Goal: Information Seeking & Learning: Learn about a topic

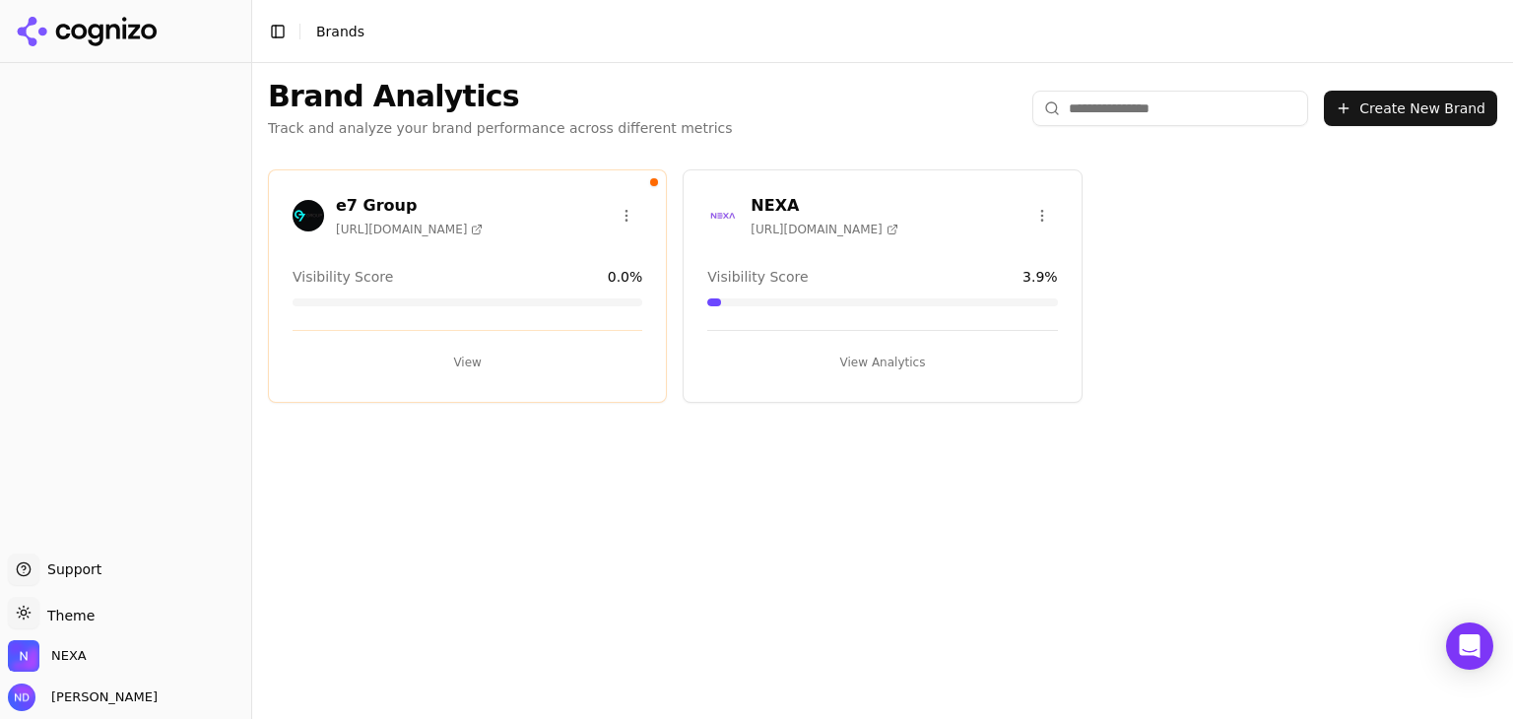
drag, startPoint x: 1044, startPoint y: 691, endPoint x: 1045, endPoint y: 715, distance: 24.6
click at [1041, 689] on div "Brand Analytics Track and analyze your brand performance across different metri…" at bounding box center [882, 391] width 1261 height 656
click at [469, 359] on button "View" at bounding box center [468, 363] width 350 height 32
click at [628, 215] on html "Support Support Toggle theme Theme NEXA [PERSON_NAME] Toggle Sidebar Brands Bra…" at bounding box center [756, 359] width 1513 height 719
click at [595, 290] on div "Delete Brand" at bounding box center [580, 287] width 116 height 32
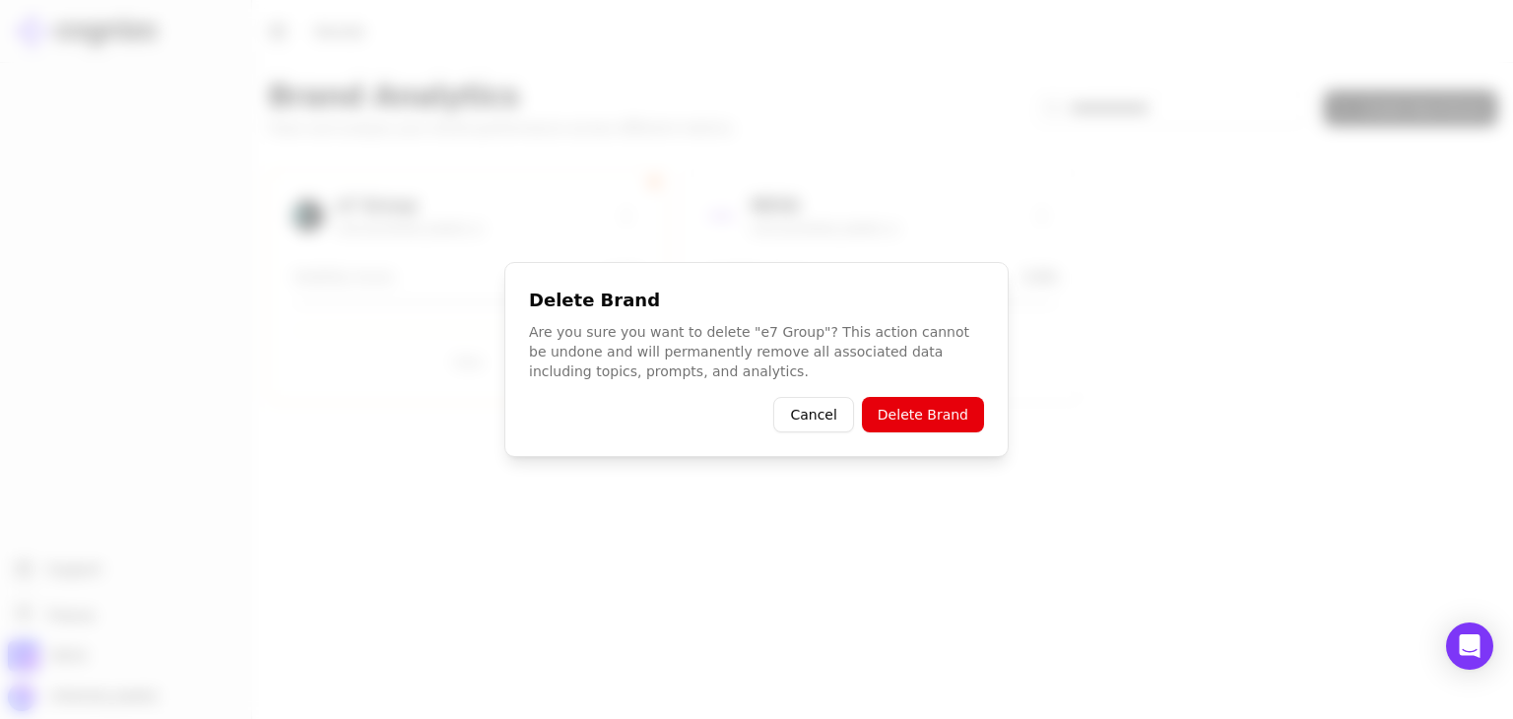
click at [932, 419] on button "Delete Brand" at bounding box center [923, 414] width 122 height 35
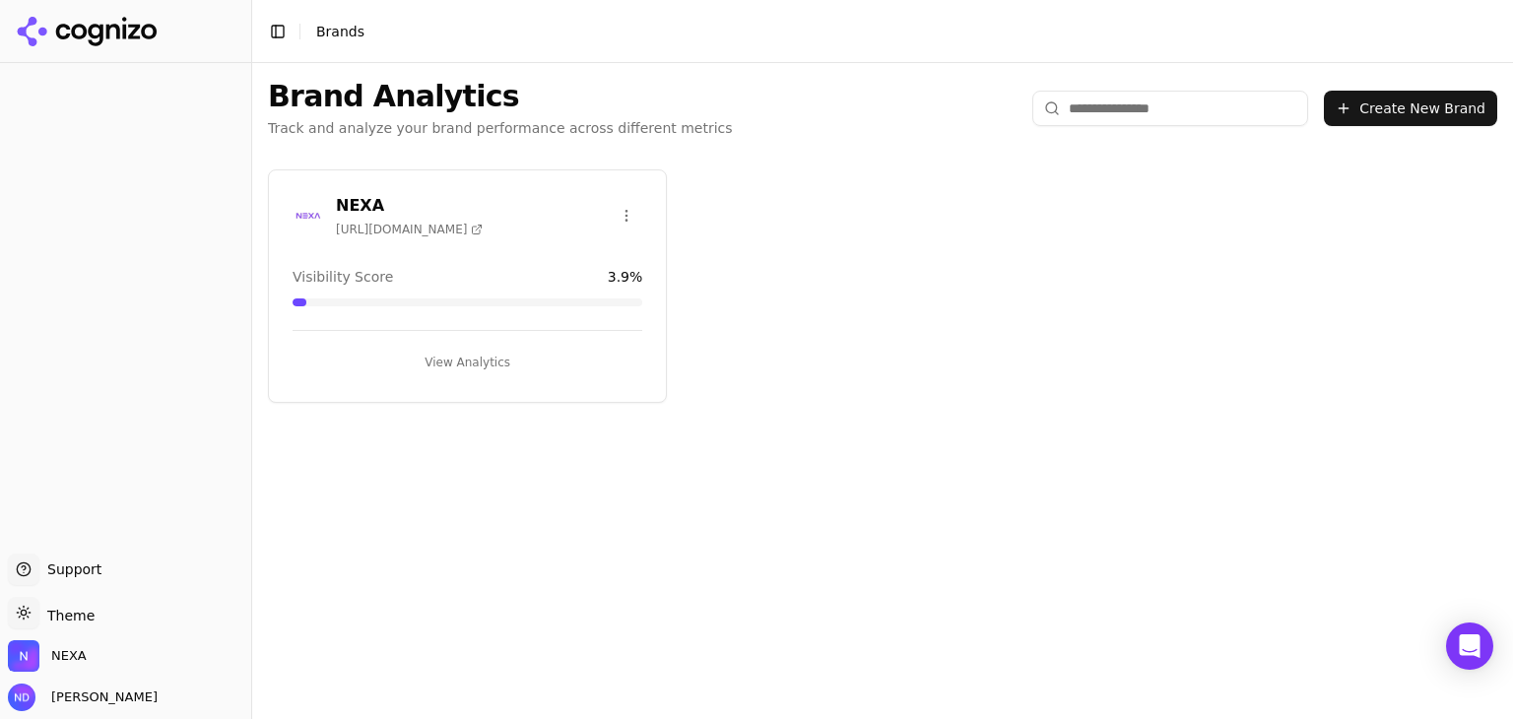
click at [485, 357] on button "View Analytics" at bounding box center [468, 363] width 350 height 32
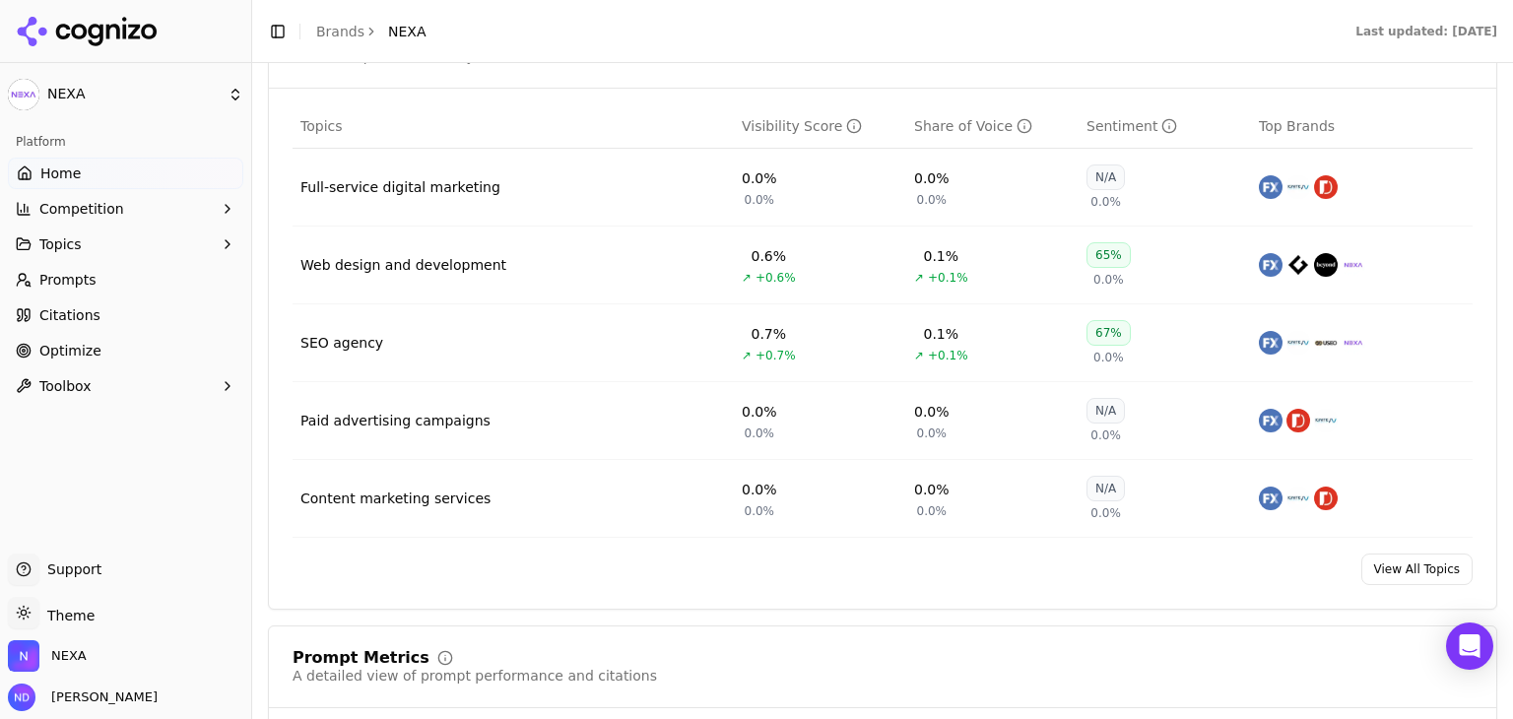
scroll to position [887, 0]
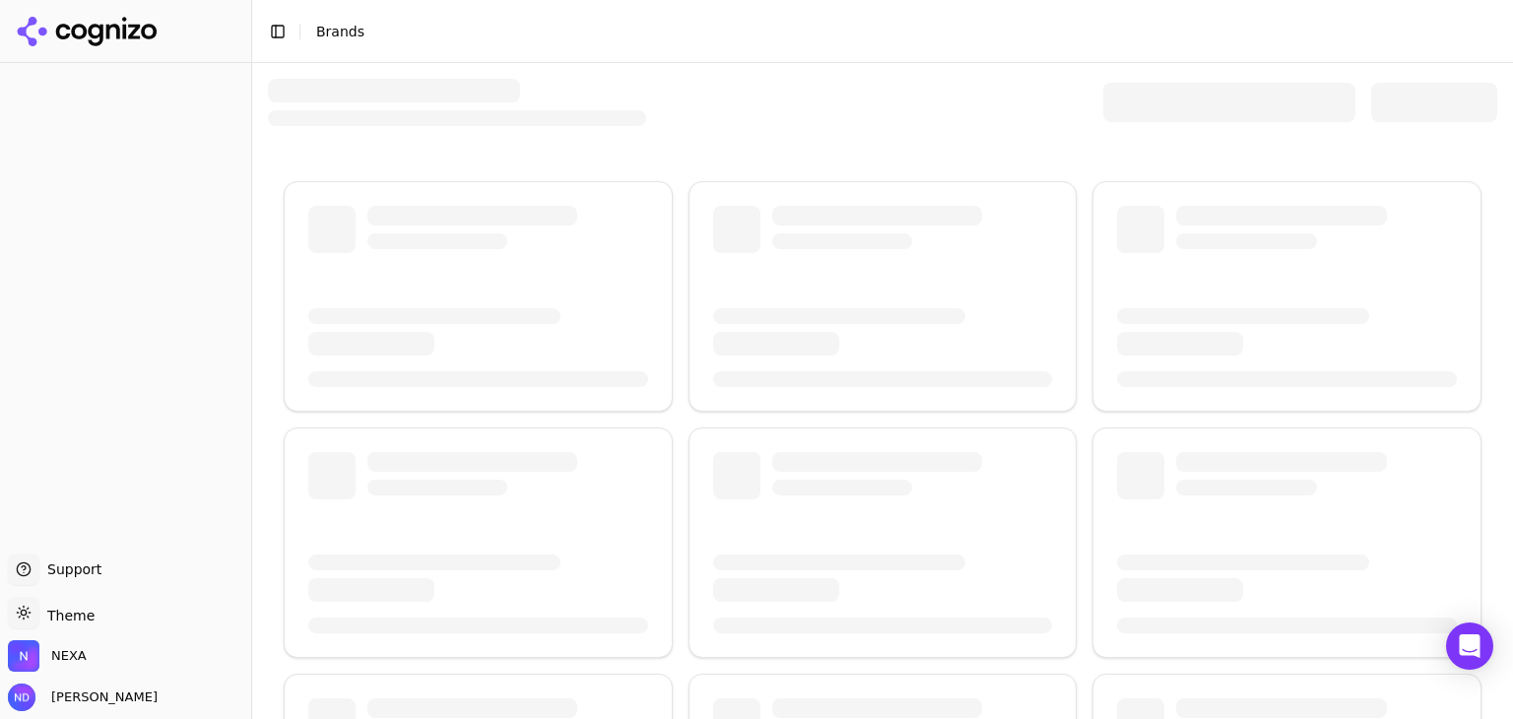
click at [734, 1] on header "Toggle Sidebar Brands" at bounding box center [882, 31] width 1261 height 63
click at [539, 21] on header "Toggle Sidebar Brands" at bounding box center [882, 31] width 1261 height 63
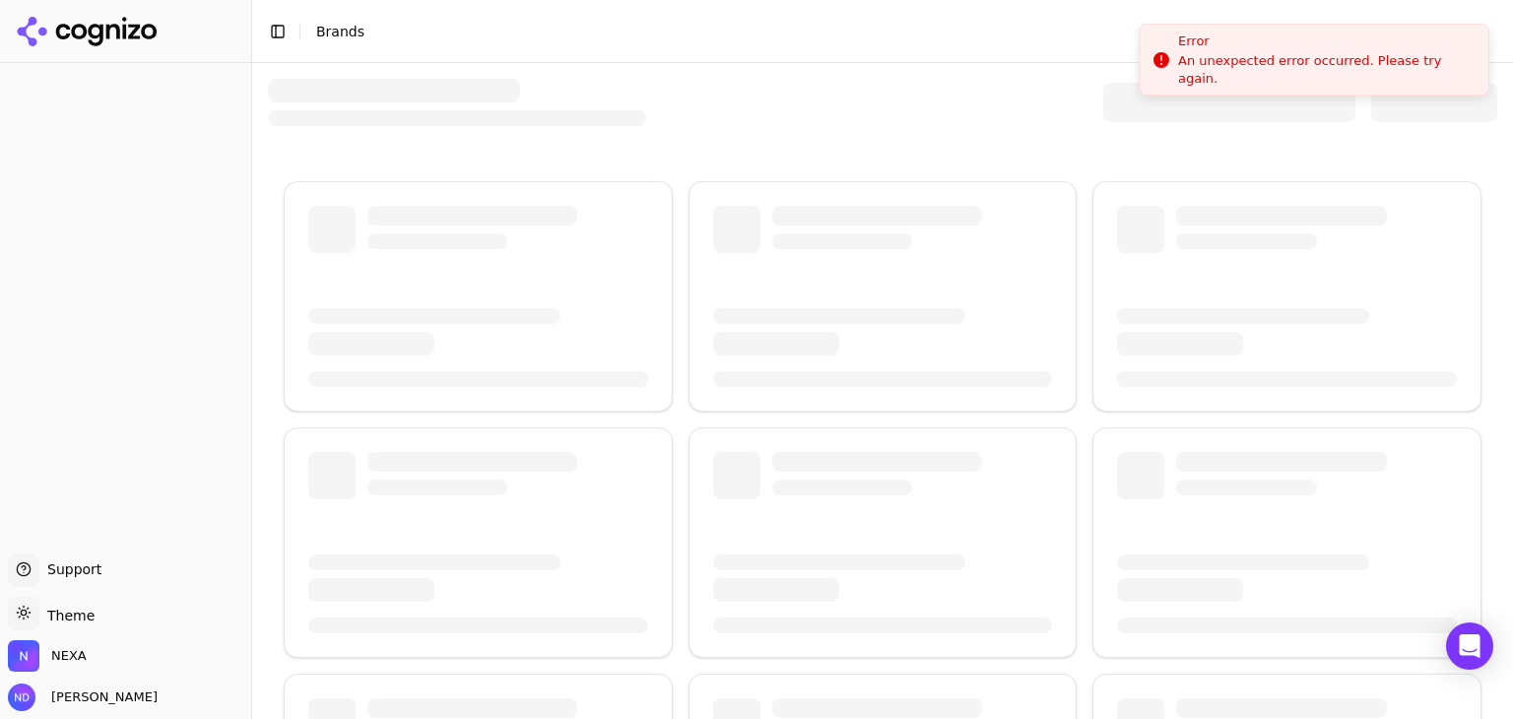
click at [1390, 33] on li "Error An unexpected error occurred. Please try again." at bounding box center [1314, 60] width 351 height 72
click at [1391, 0] on header "Toggle Sidebar Brands" at bounding box center [882, 31] width 1261 height 63
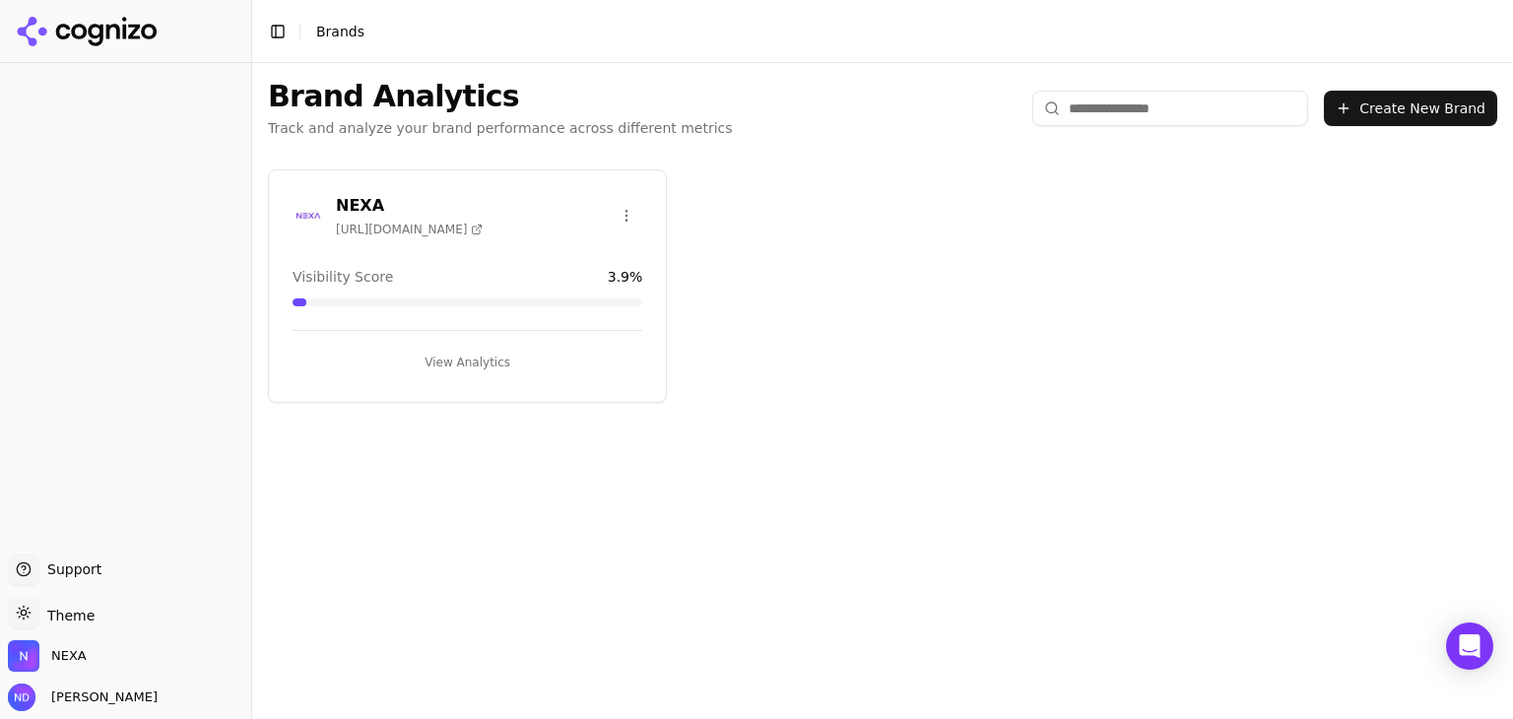
click at [461, 366] on button "View Analytics" at bounding box center [468, 363] width 350 height 32
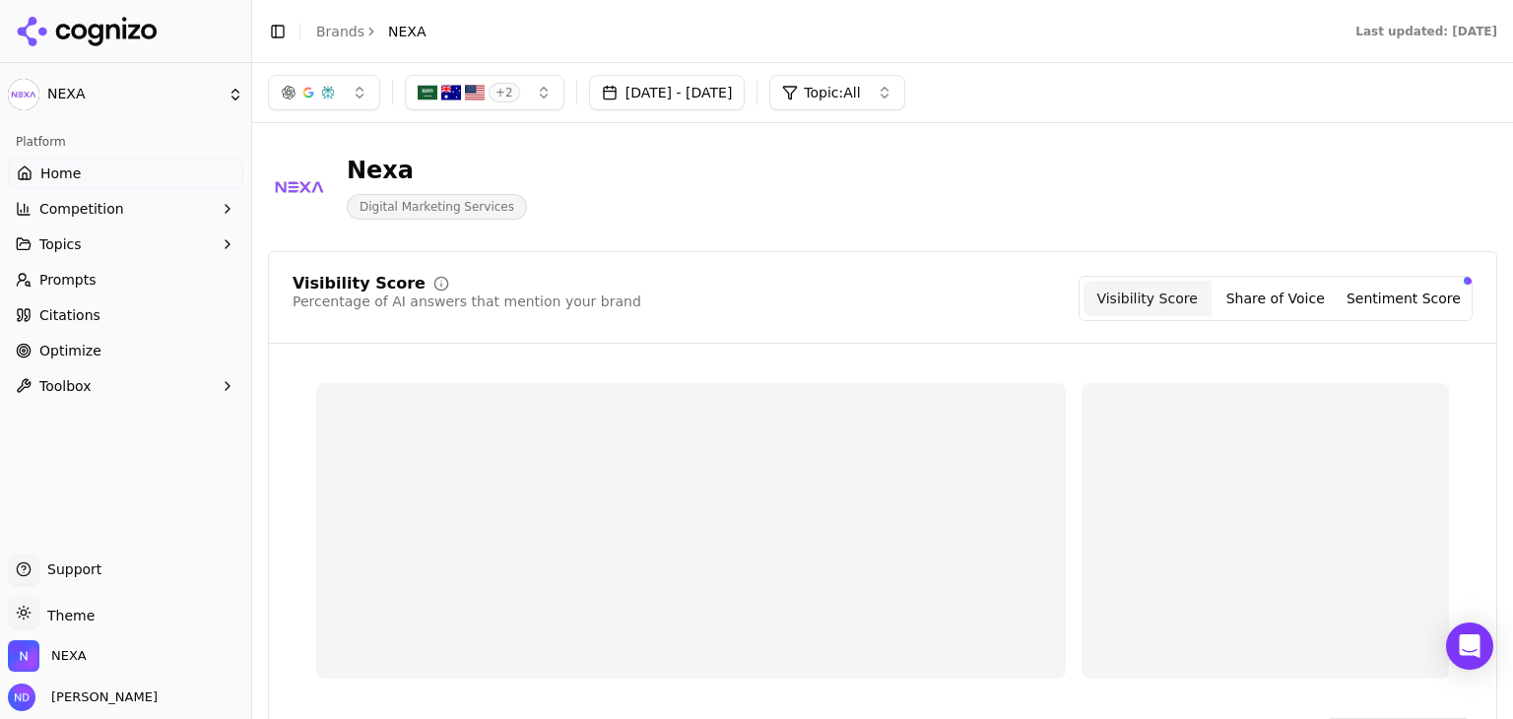
click at [222, 213] on icon "button" at bounding box center [228, 209] width 16 height 16
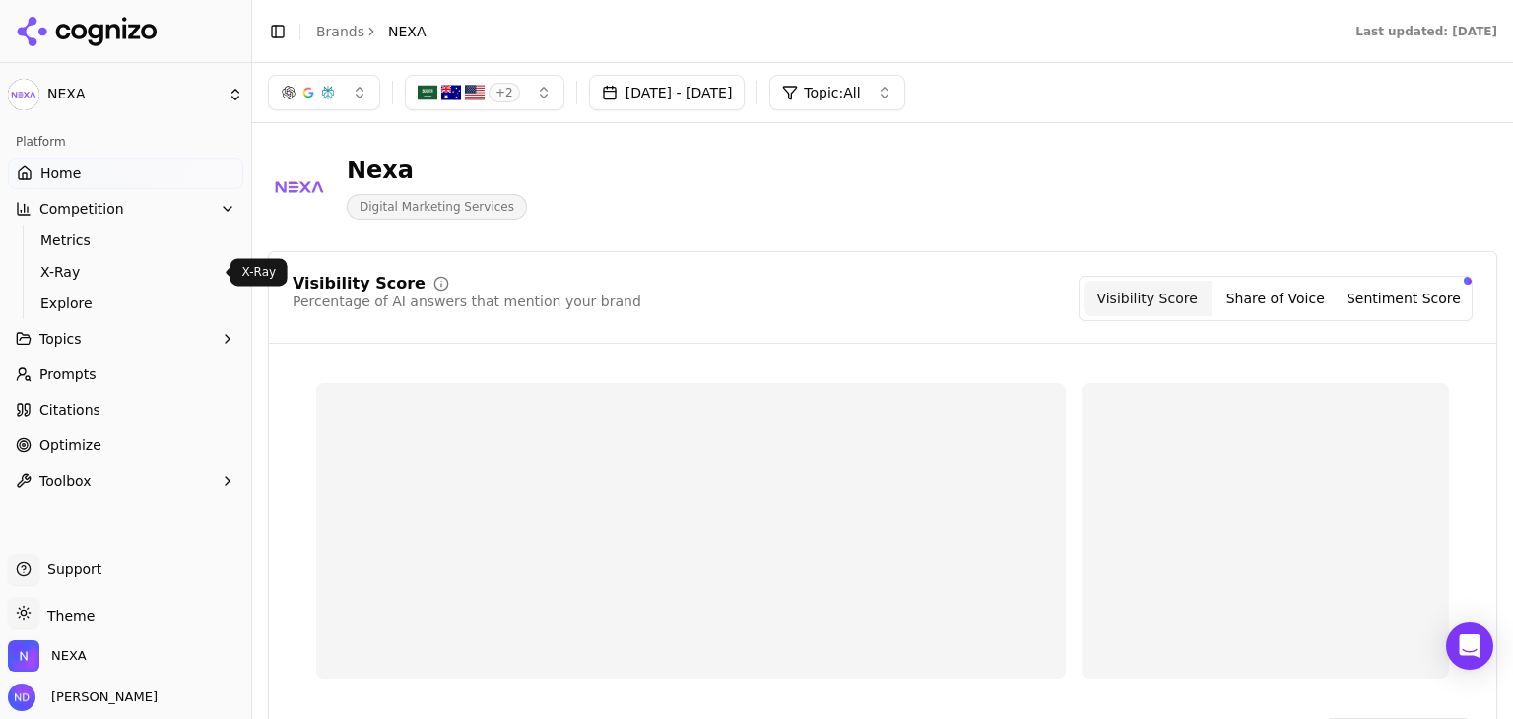
click at [111, 242] on span "Metrics" at bounding box center [125, 241] width 171 height 20
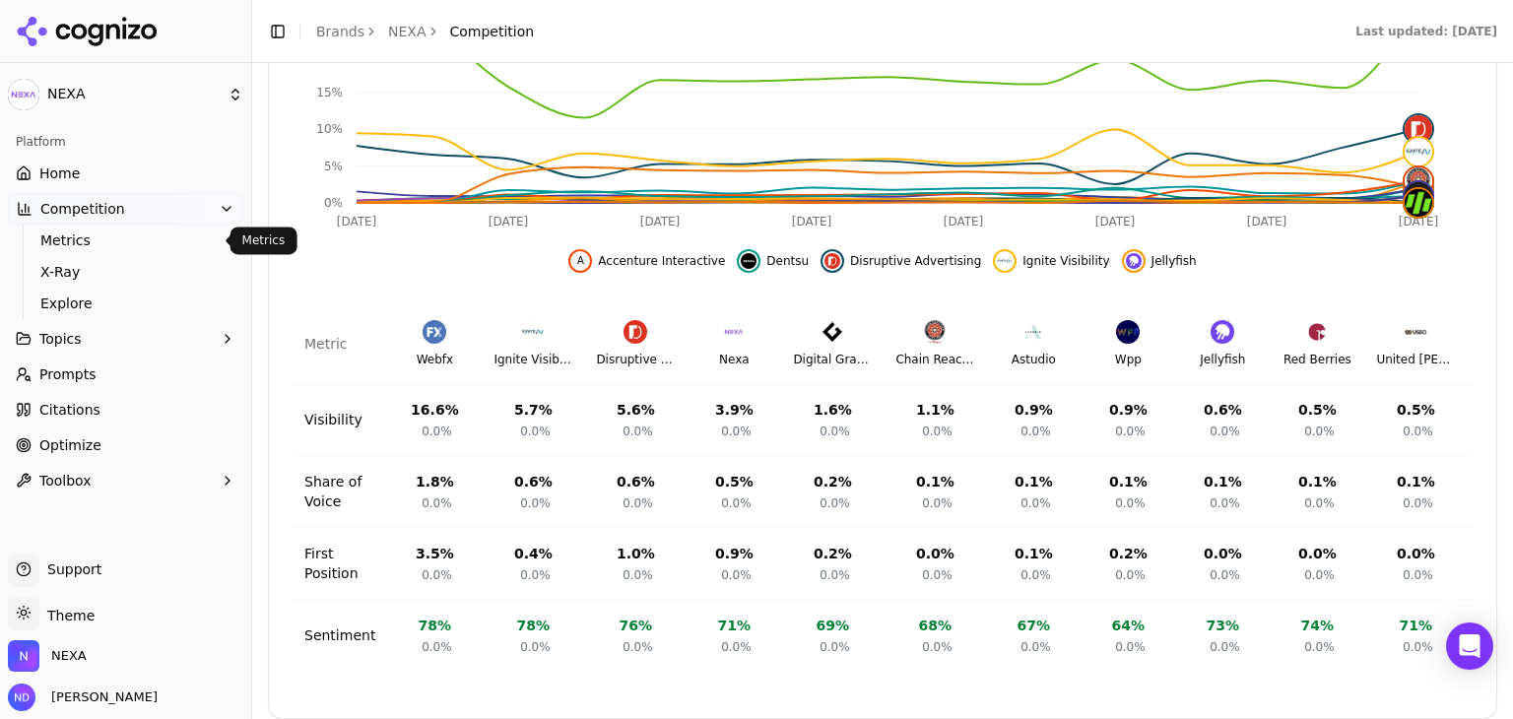
scroll to position [814, 0]
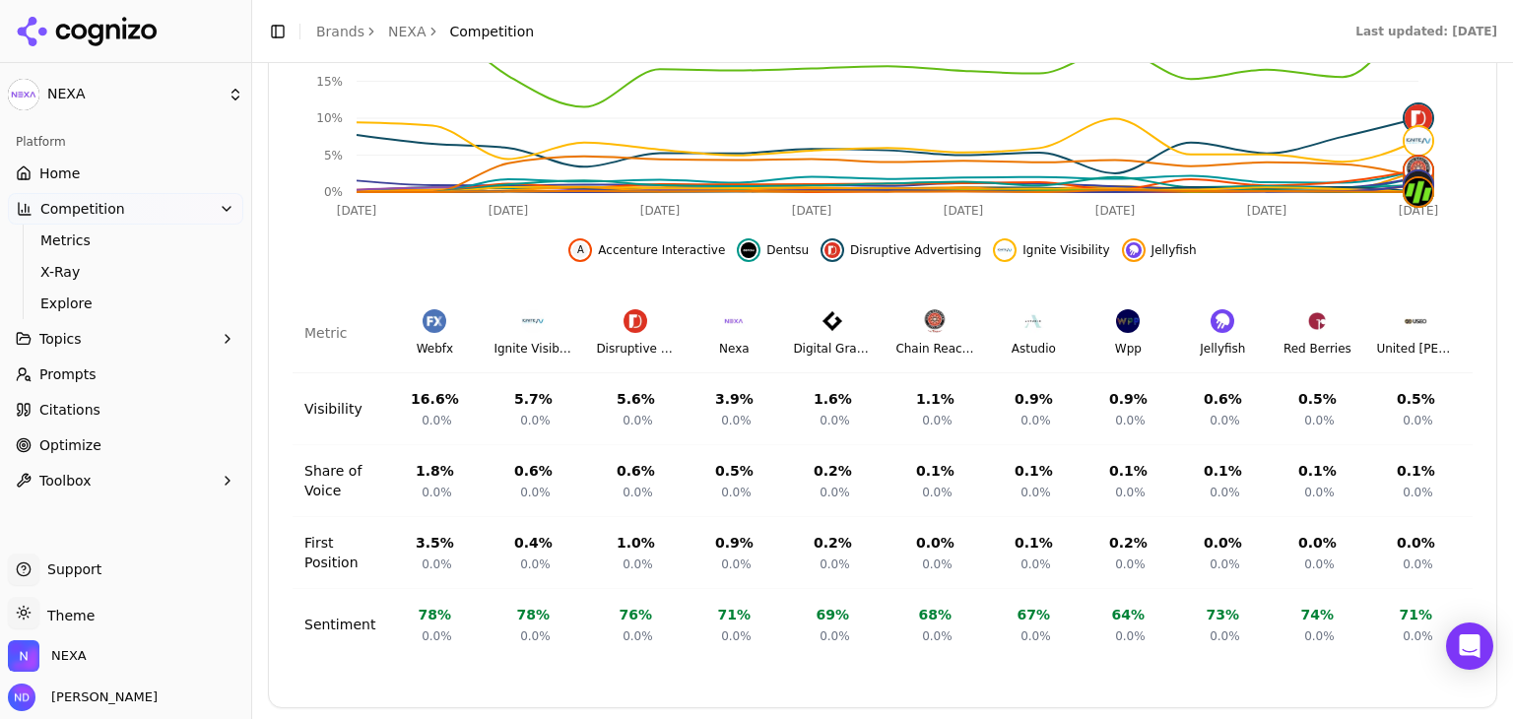
click at [209, 336] on button "Topics" at bounding box center [125, 339] width 235 height 32
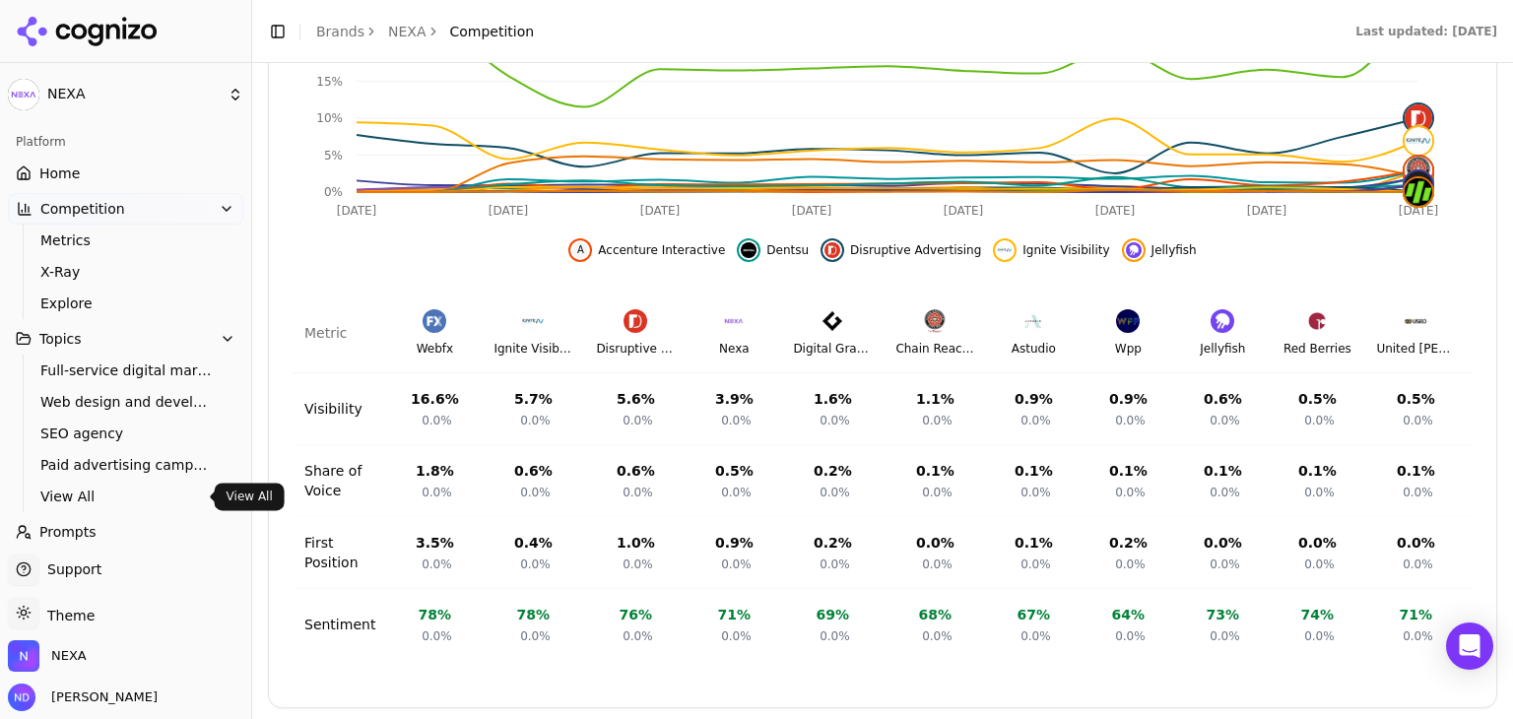
click at [77, 503] on span "View All" at bounding box center [125, 497] width 171 height 20
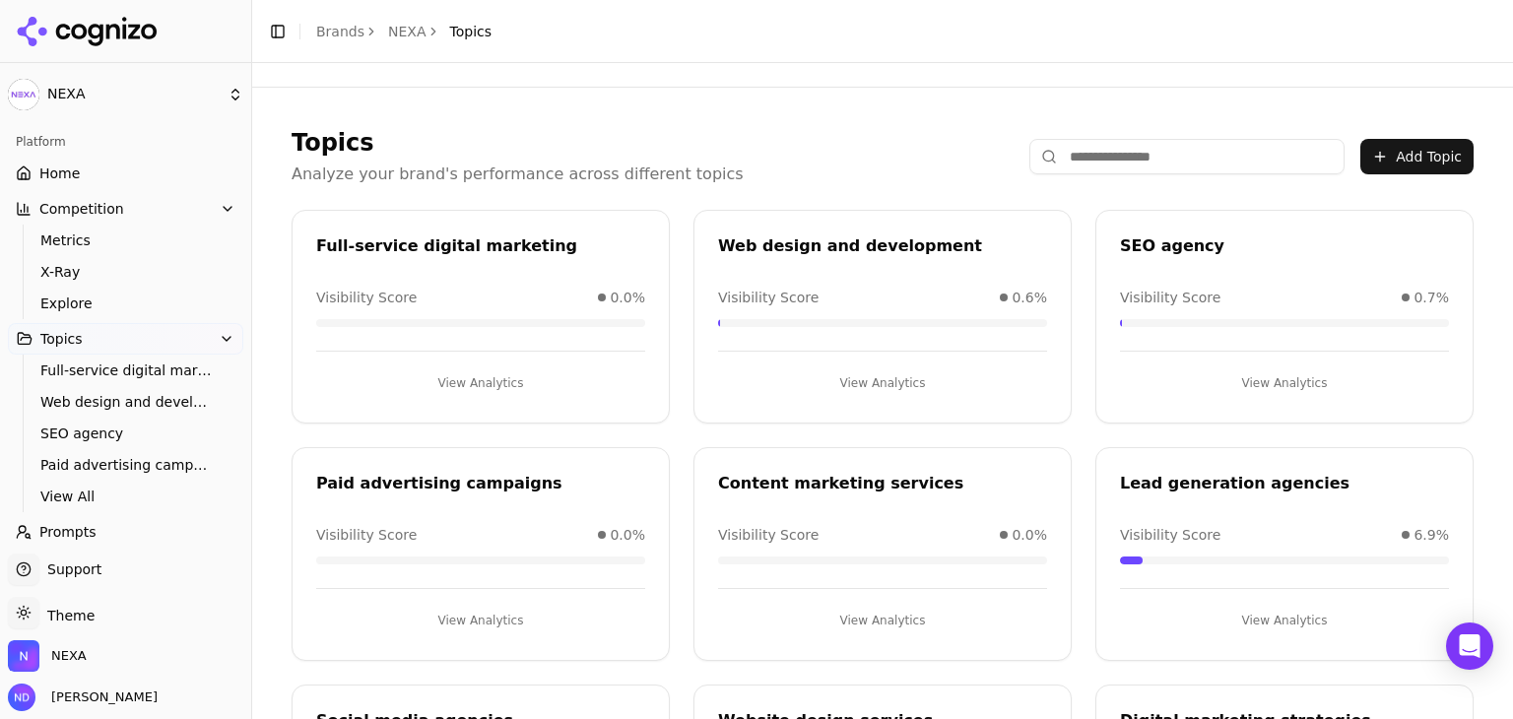
click at [67, 494] on span "View All" at bounding box center [125, 497] width 171 height 20
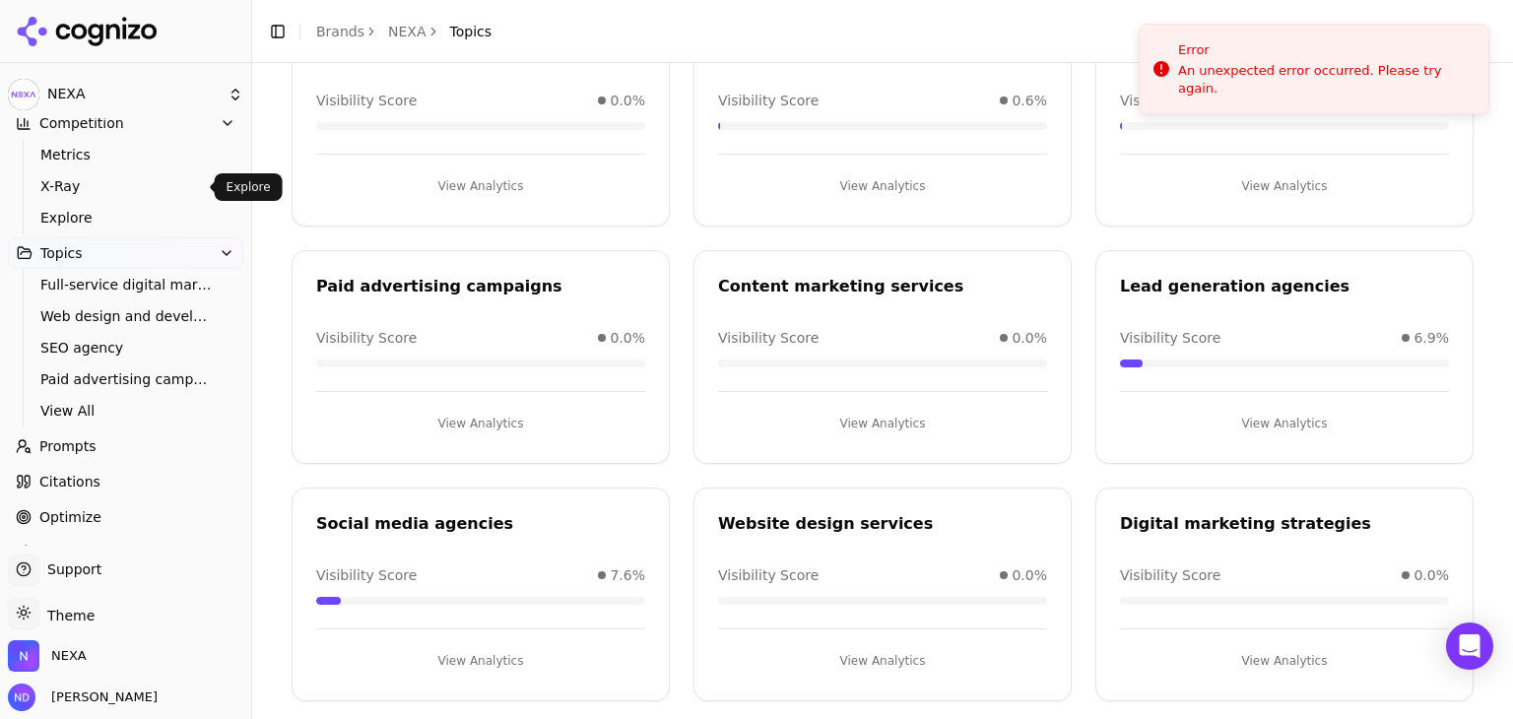
scroll to position [116, 0]
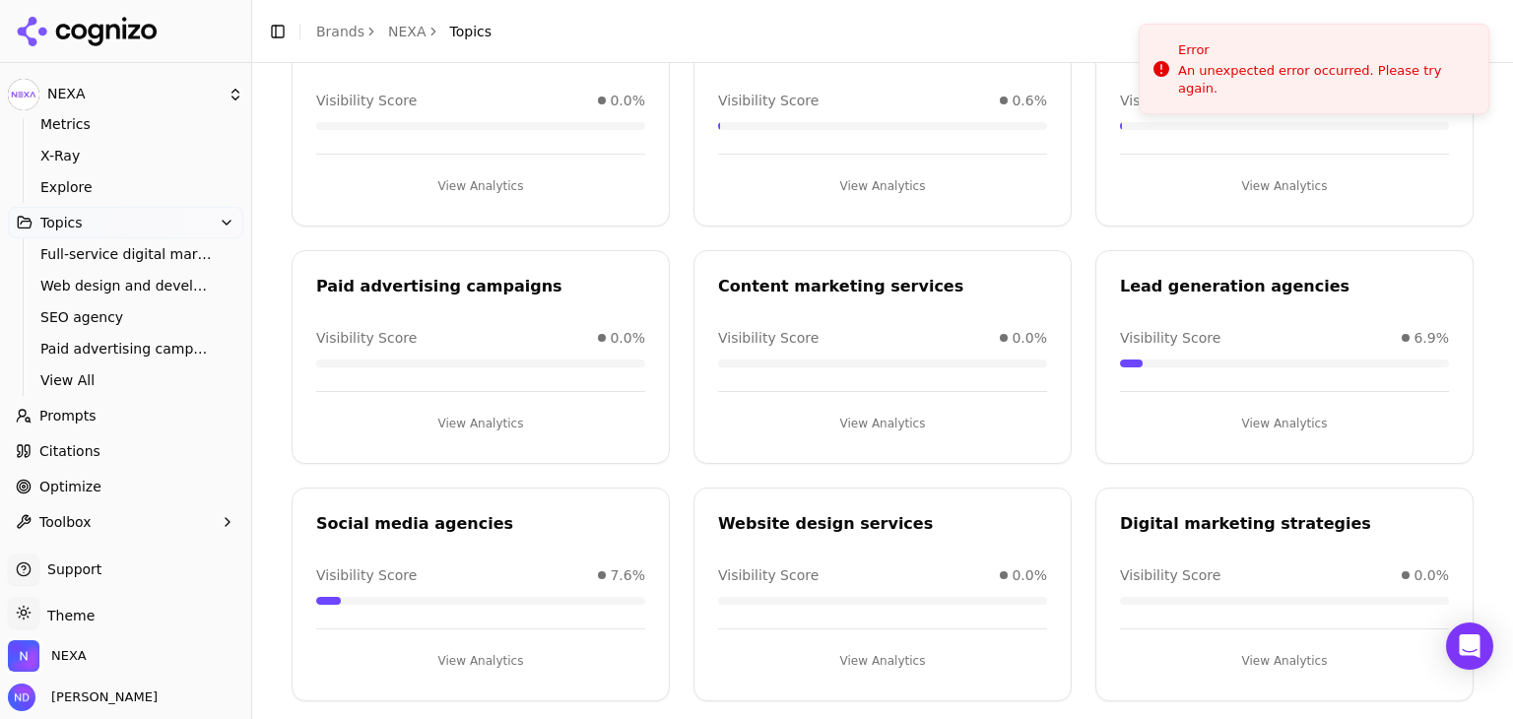
click at [63, 420] on span "Prompts" at bounding box center [67, 416] width 57 height 20
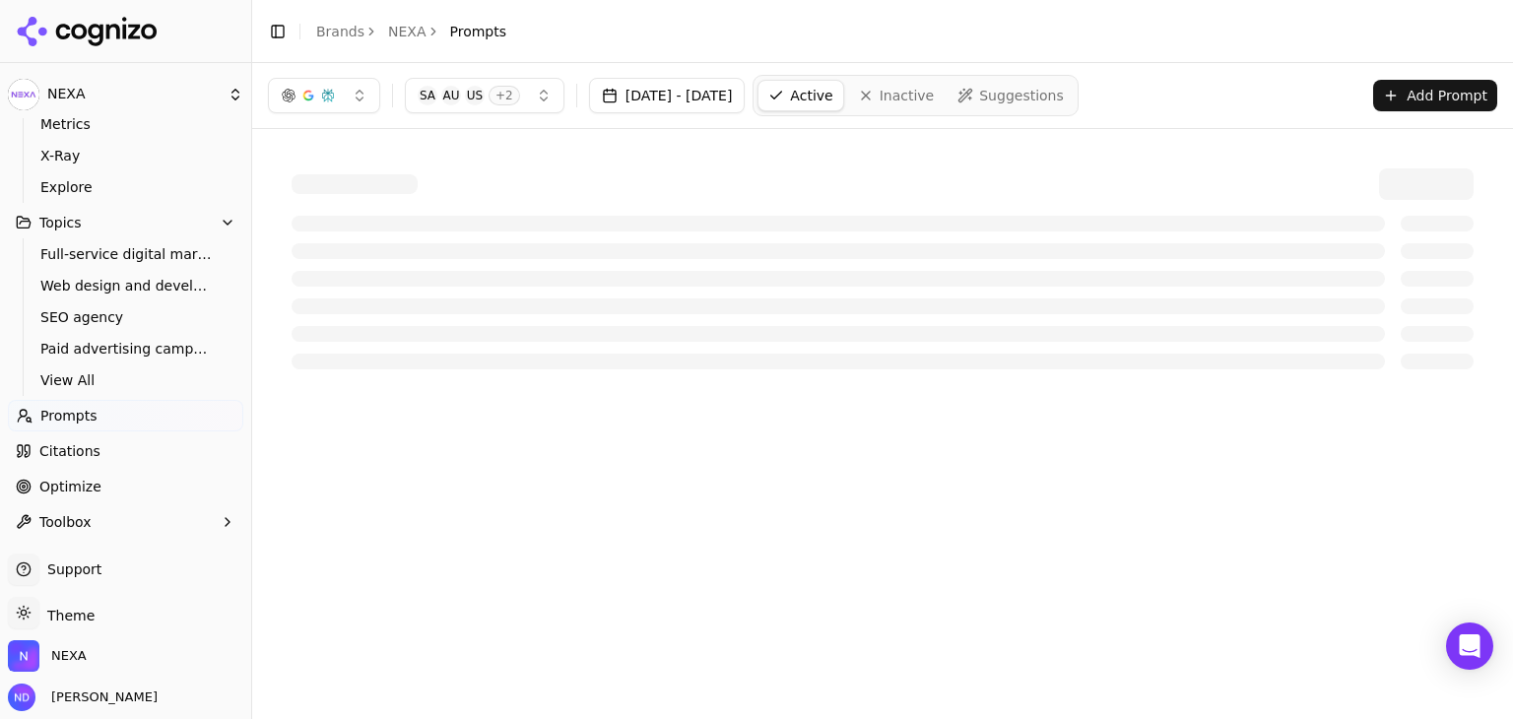
click at [63, 423] on html "NEXA Platform Home Competition Metrics X-Ray Explore Topics Full-service digita…" at bounding box center [756, 359] width 1513 height 719
click at [67, 418] on span "Prompts" at bounding box center [68, 416] width 57 height 20
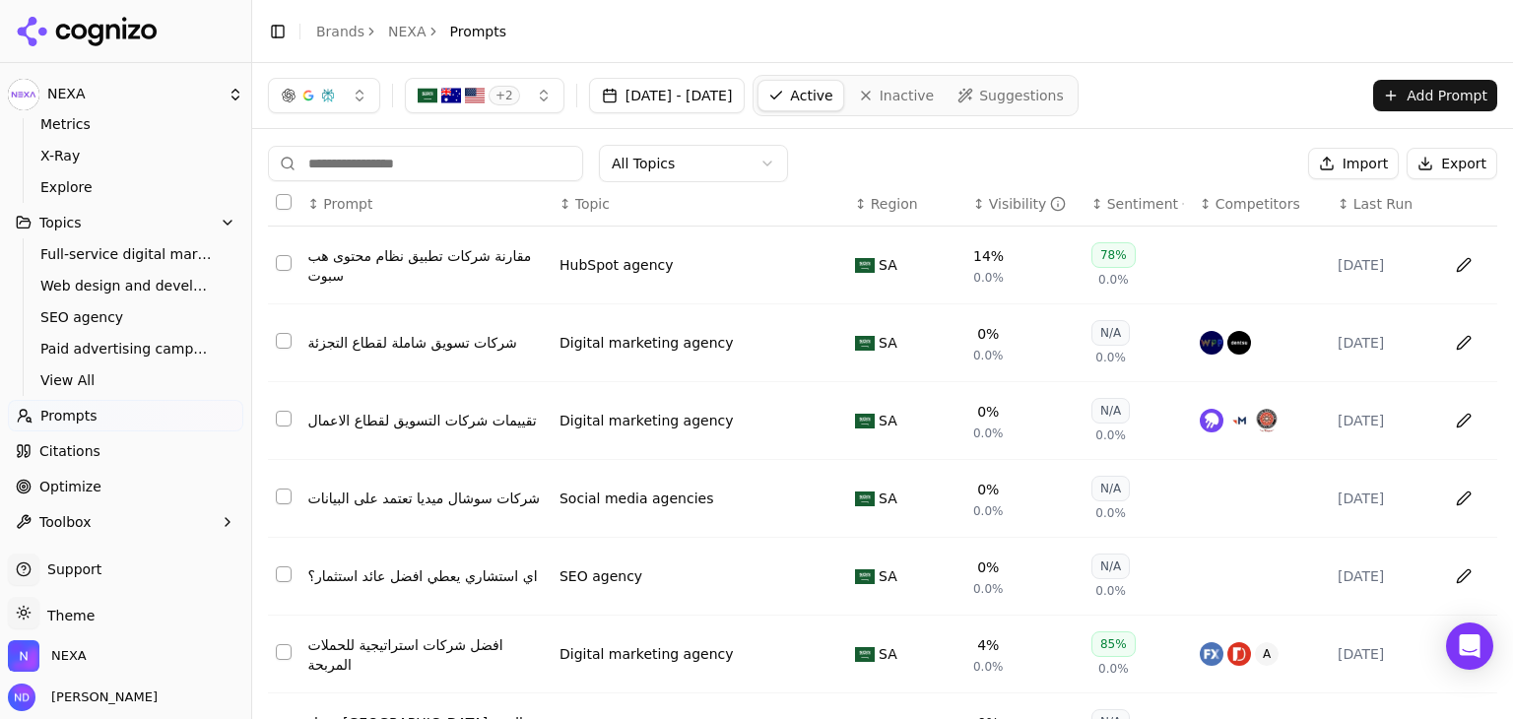
click at [87, 452] on span "Citations" at bounding box center [69, 451] width 61 height 20
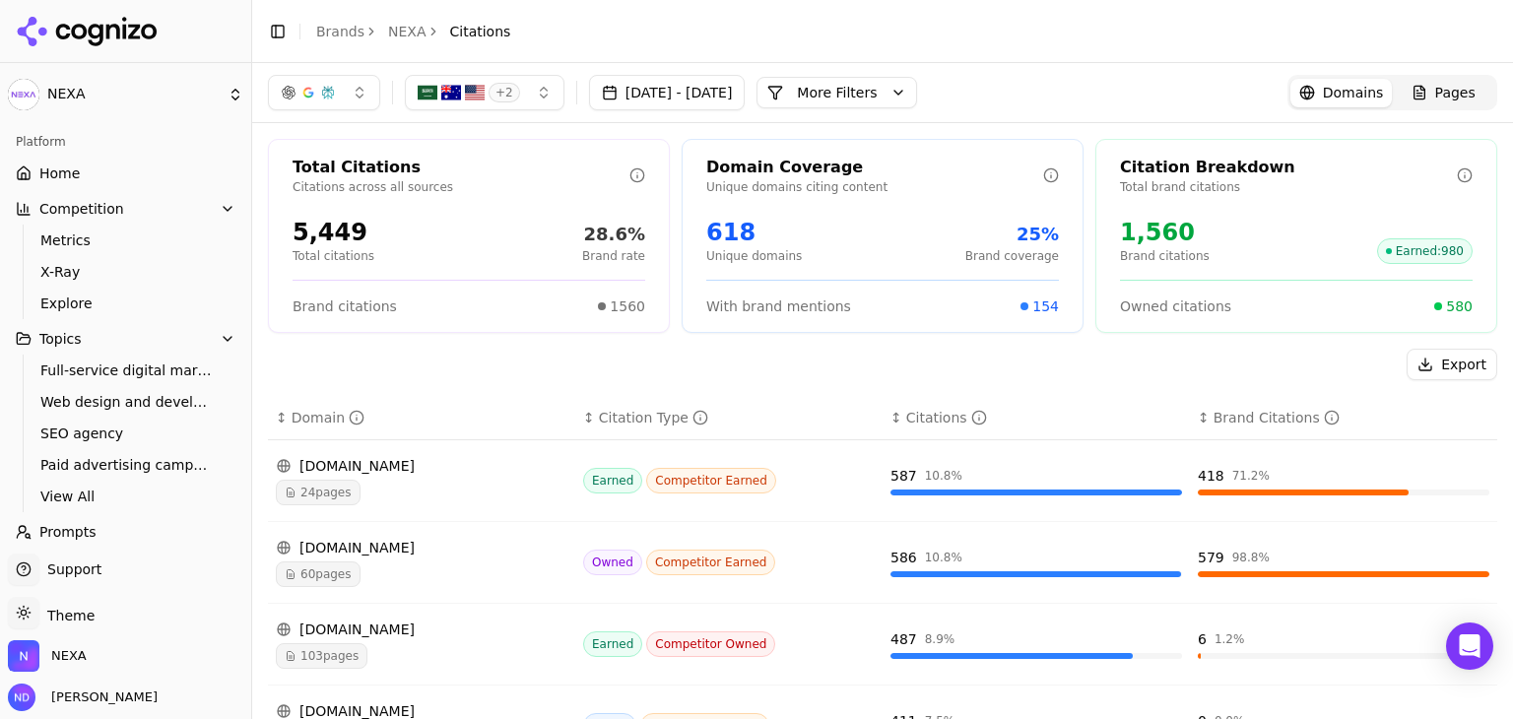
click at [76, 174] on link "Home" at bounding box center [125, 174] width 235 height 32
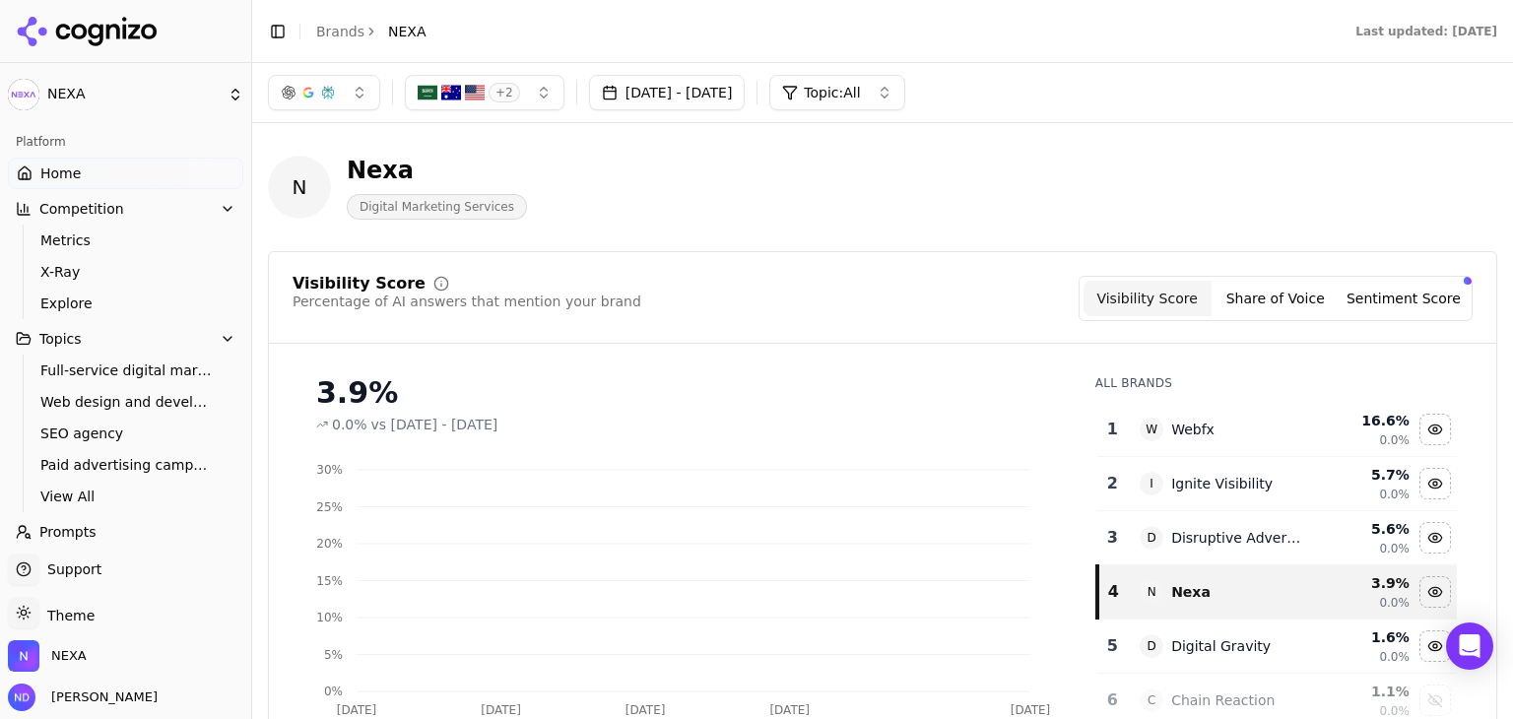
click at [71, 172] on html "NEXA Platform Home Competition Metrics X-Ray Explore Topics Full-service digita…" at bounding box center [756, 359] width 1513 height 719
click at [40, 188] on ul "Home Competition Metrics X-Ray Explore Topics Full-service digital marketing We…" at bounding box center [125, 406] width 235 height 497
click at [47, 172] on span "Home" at bounding box center [60, 174] width 40 height 20
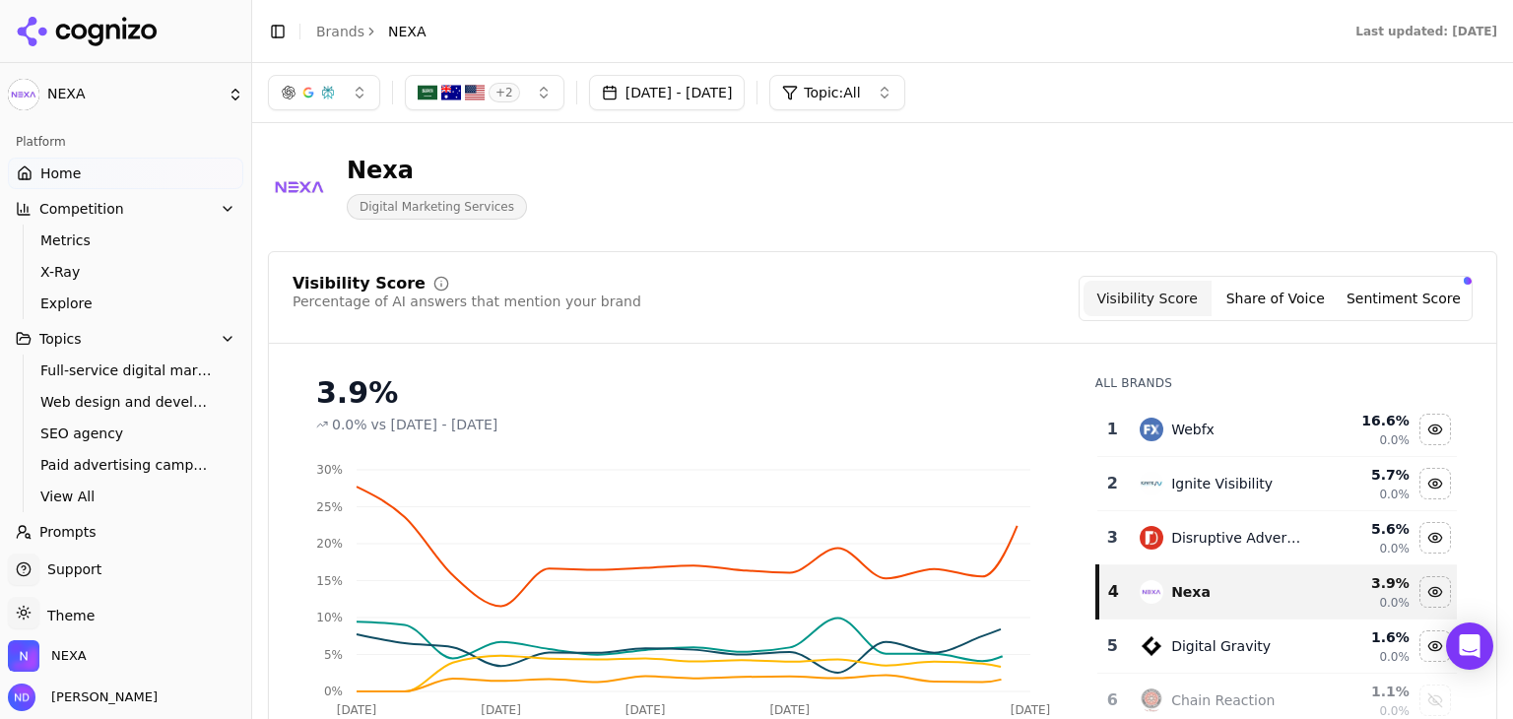
click at [59, 167] on html "NEXA Platform Home Competition Metrics X-Ray Explore Topics Full-service digita…" at bounding box center [756, 359] width 1513 height 719
click at [66, 168] on span "Home" at bounding box center [60, 174] width 40 height 20
click at [220, 215] on icon "button" at bounding box center [228, 209] width 16 height 16
click at [102, 180] on link "Home" at bounding box center [125, 174] width 235 height 32
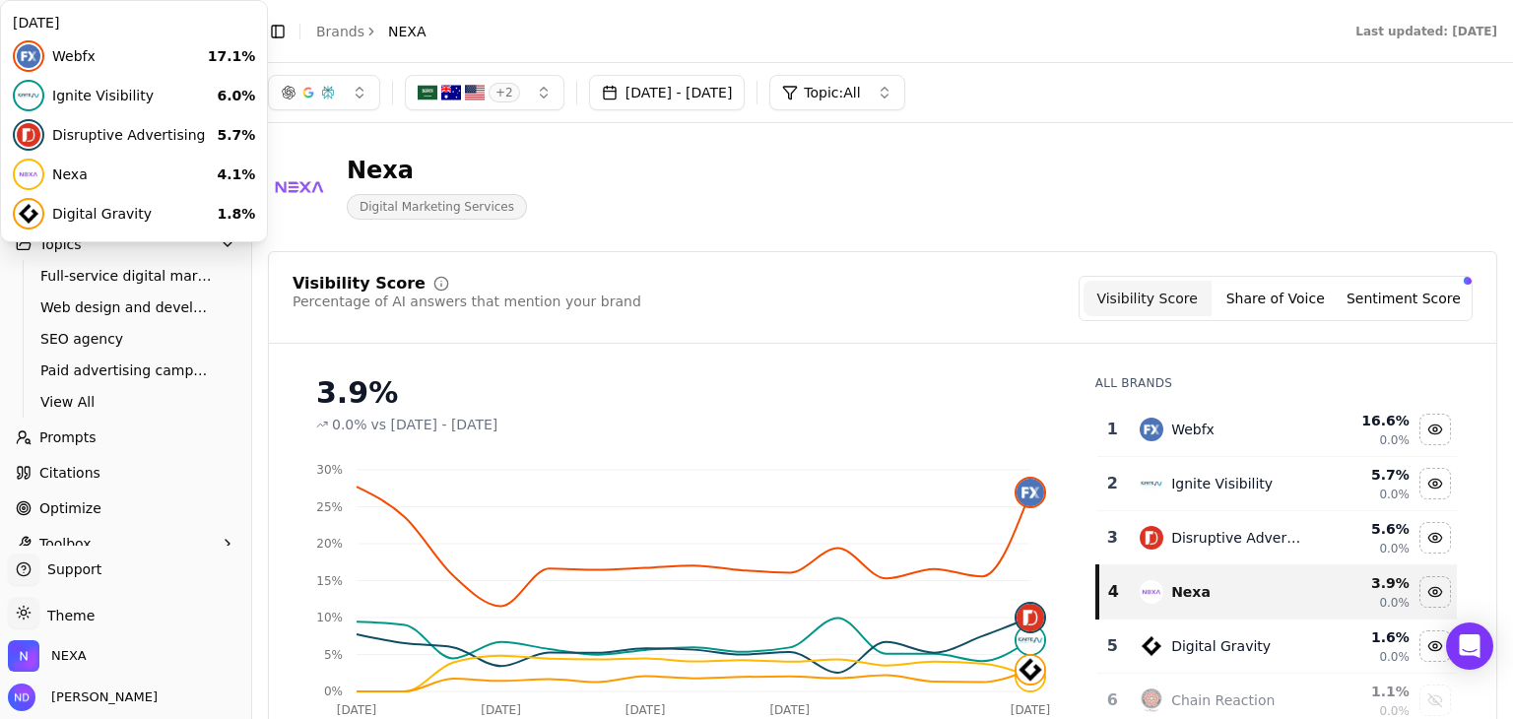
drag, startPoint x: 75, startPoint y: 167, endPoint x: 122, endPoint y: 218, distance: 69.0
click at [75, 166] on html "NEXA Platform Home Competition Topics Full-service digital marketing Web design…" at bounding box center [756, 359] width 1513 height 719
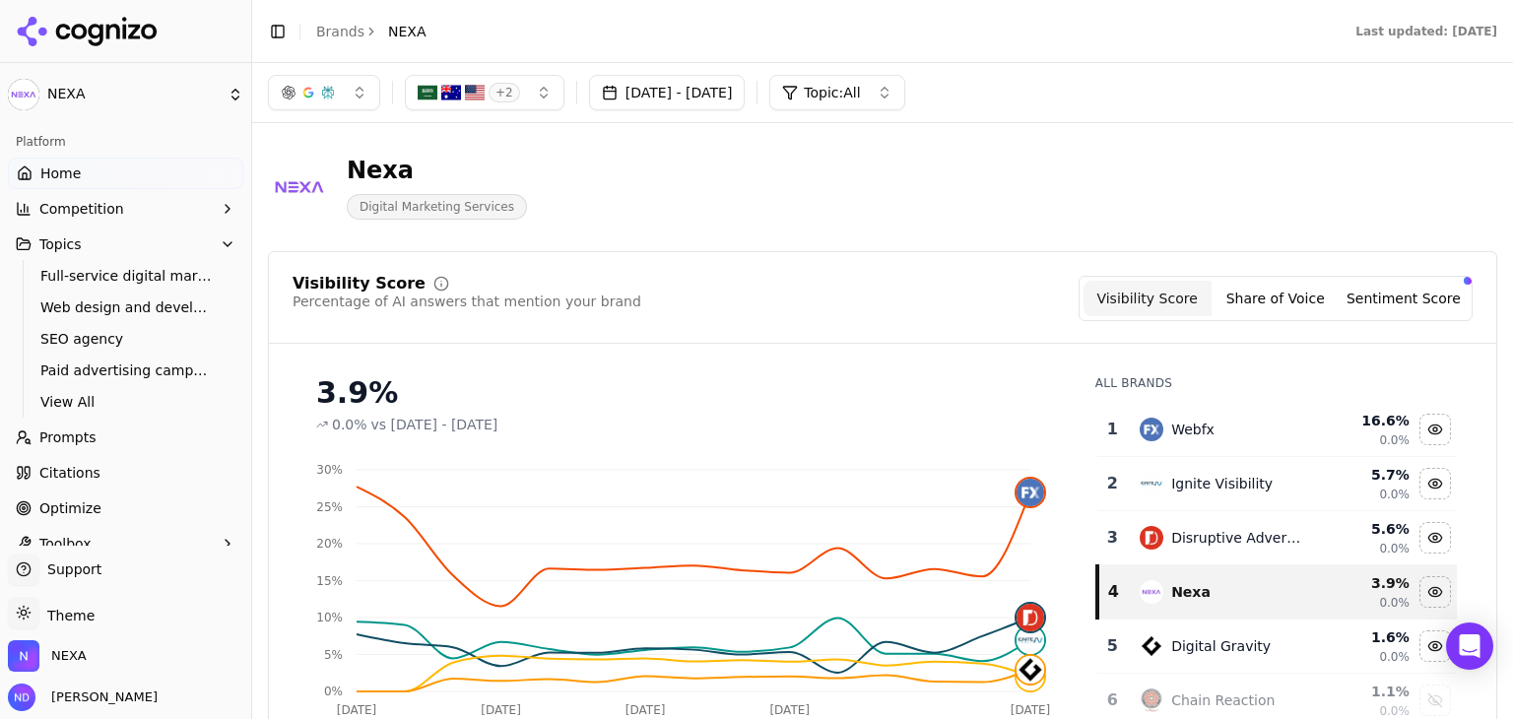
click at [44, 164] on span "Home" at bounding box center [60, 174] width 40 height 20
click at [55, 180] on html "NEXA Platform Home Competition Topics Full-service digital marketing Web design…" at bounding box center [756, 359] width 1513 height 719
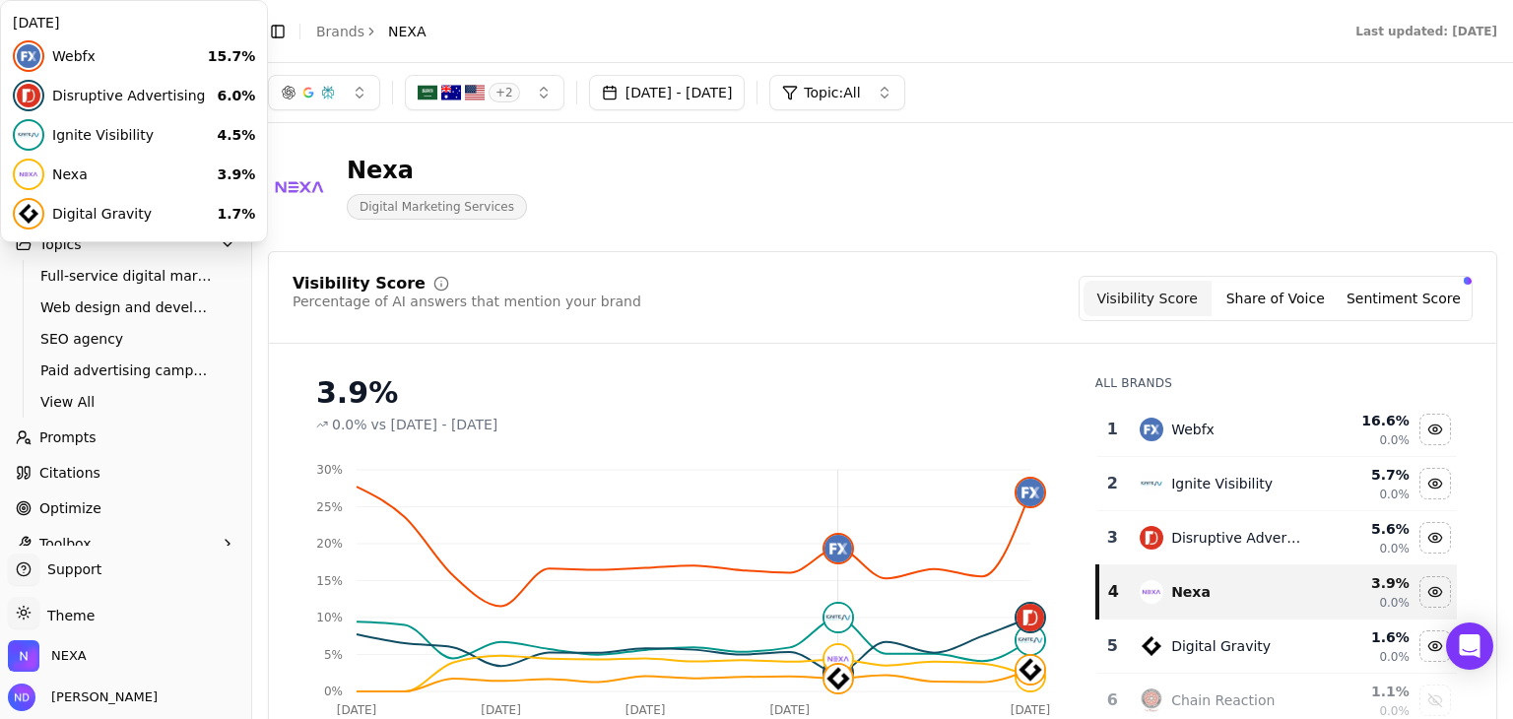
click at [815, 25] on div "Last updated: September 8th, 2025" at bounding box center [982, 32] width 1064 height 16
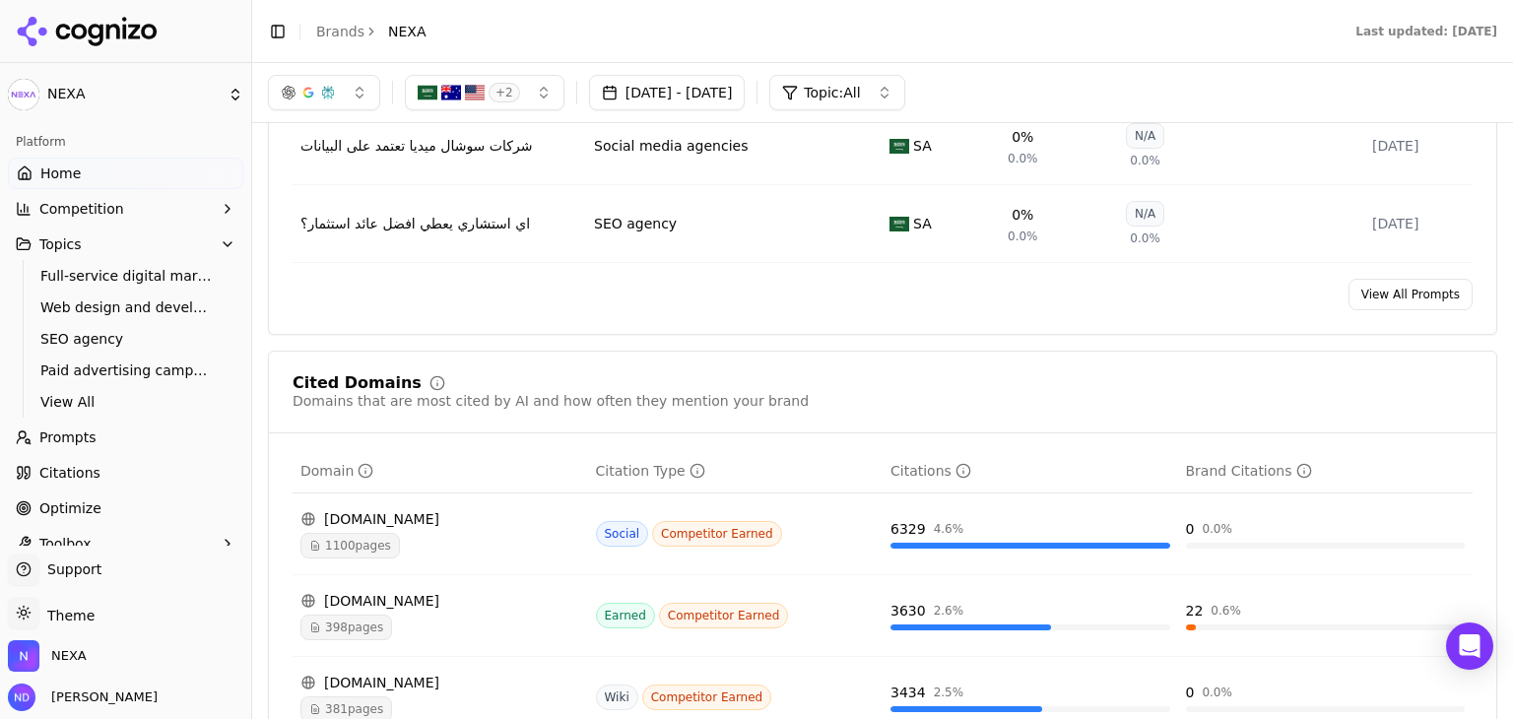
scroll to position [1379, 0]
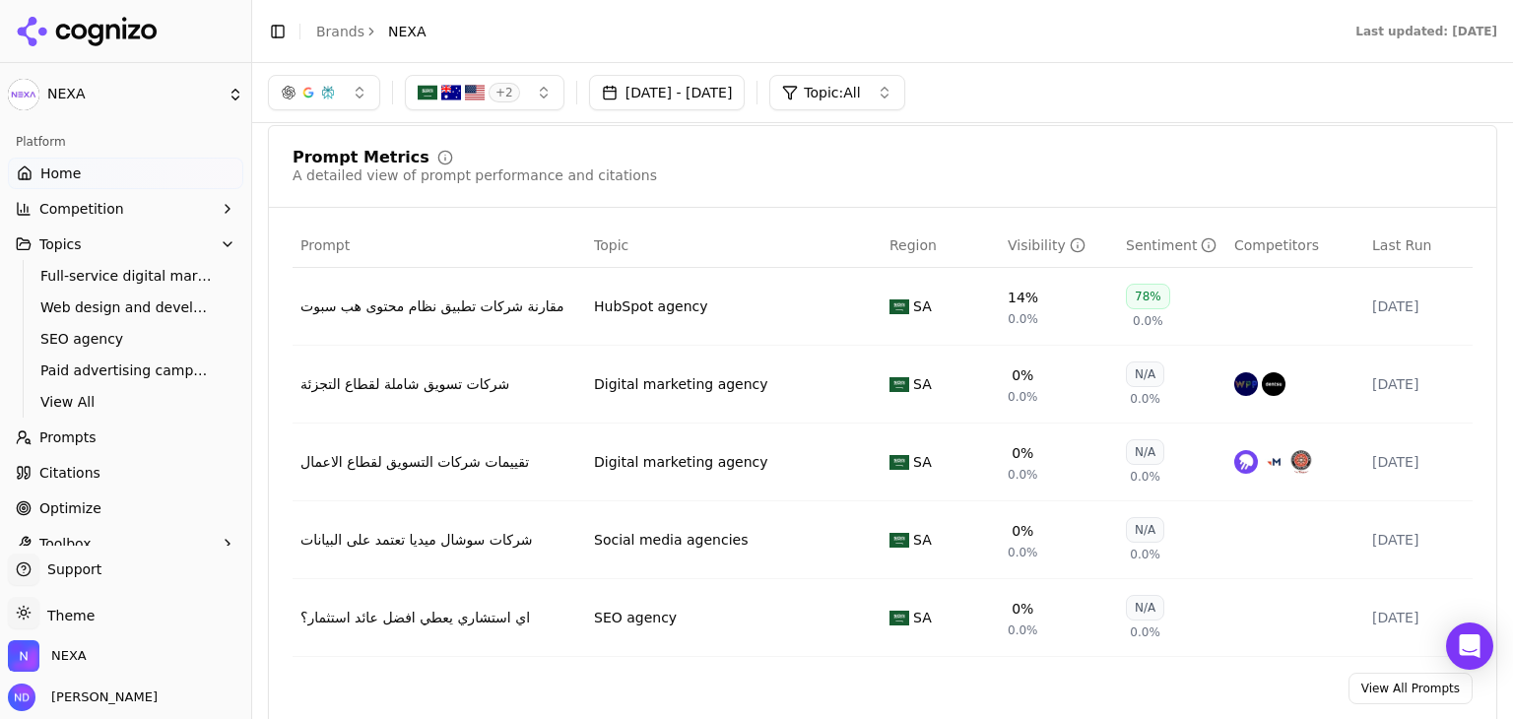
click at [220, 240] on icon "button" at bounding box center [228, 244] width 16 height 16
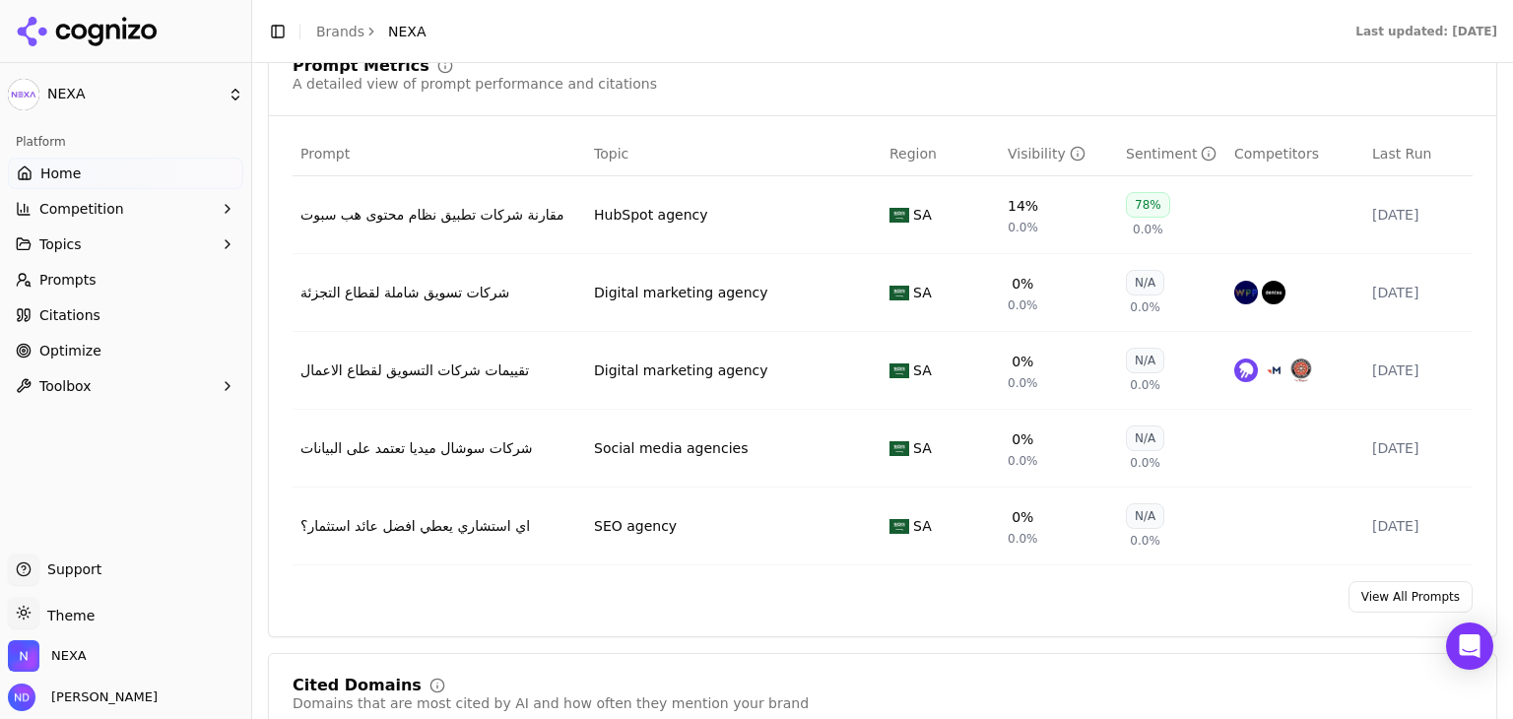
scroll to position [1478, 0]
